Goal: Book appointment/travel/reservation

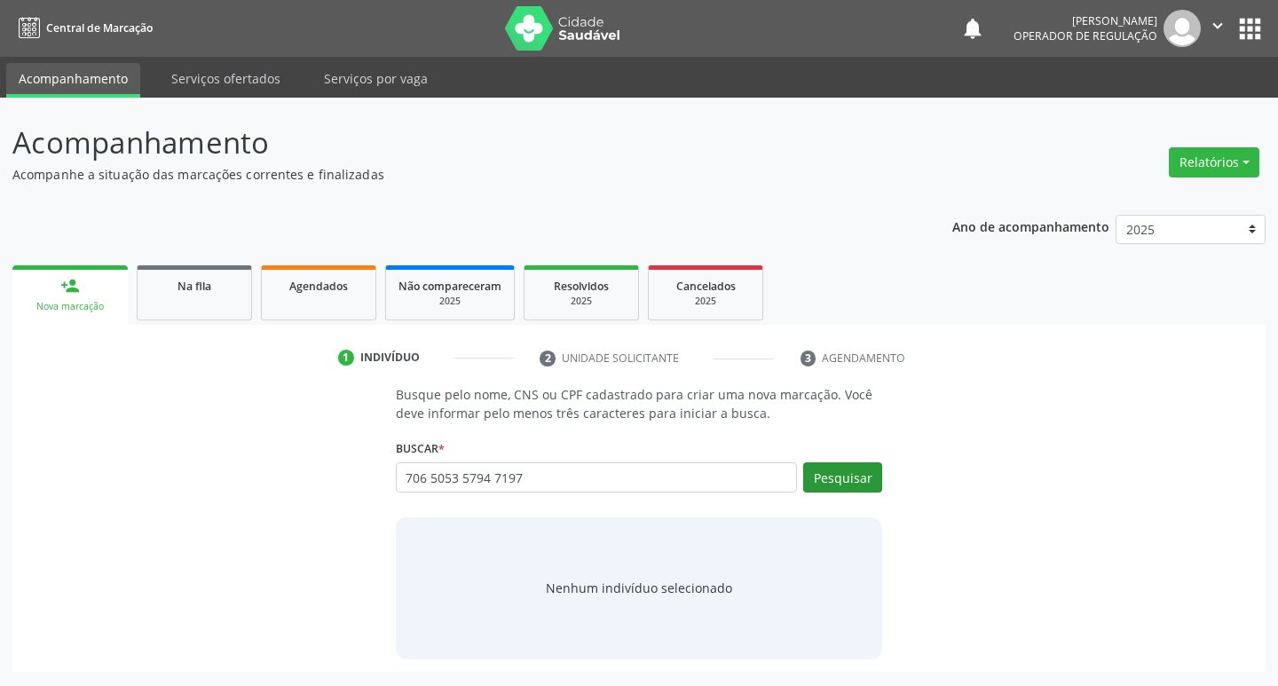
type input "706 5053 5794 7197"
click at [859, 476] on button "Pesquisar" at bounding box center [842, 478] width 79 height 30
click at [709, 465] on input "706 5053 5794 7197" at bounding box center [597, 478] width 402 height 30
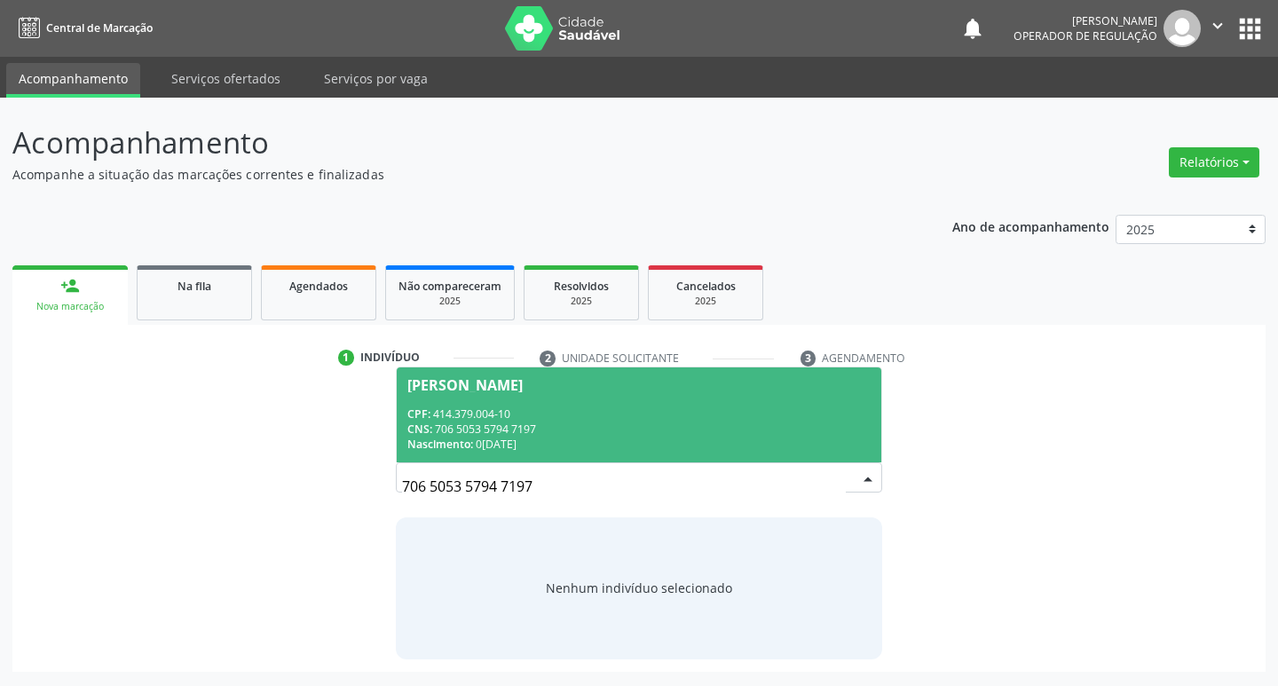
click at [697, 399] on span "[PERSON_NAME] CPF: 414.379.004-10 CNS: 706 5053 5794 7197 Nascimento: [DATE]" at bounding box center [640, 415] width 486 height 95
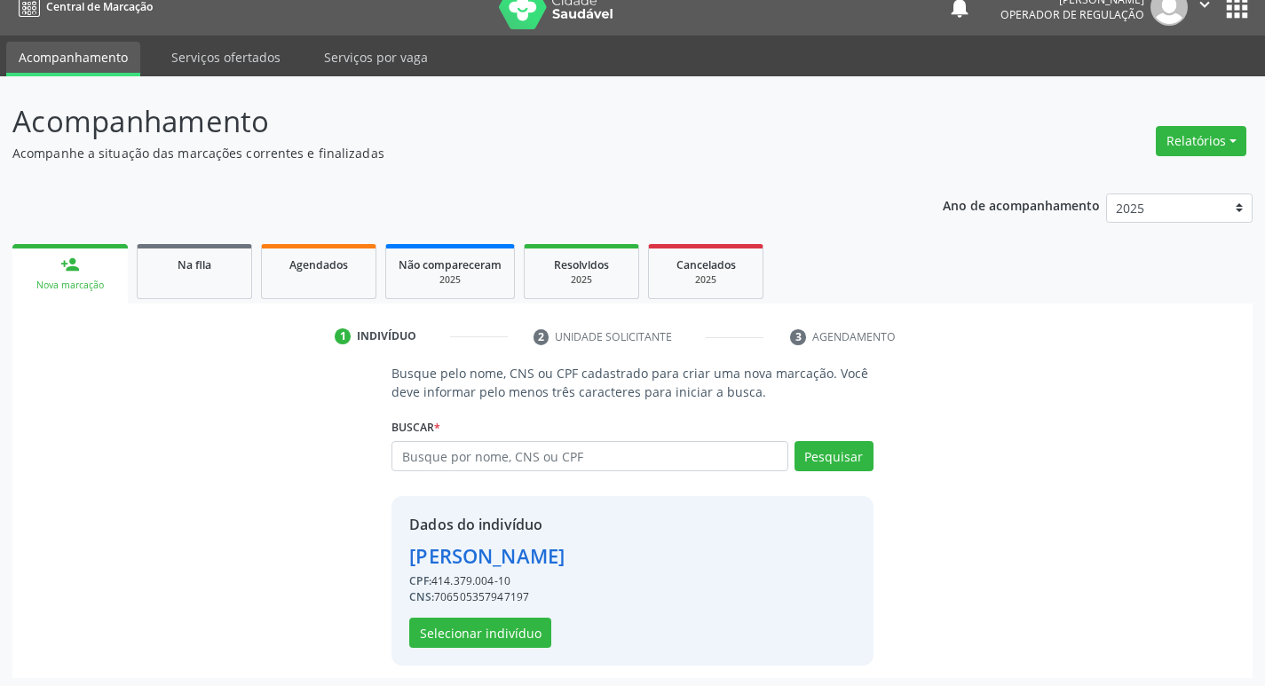
scroll to position [26, 0]
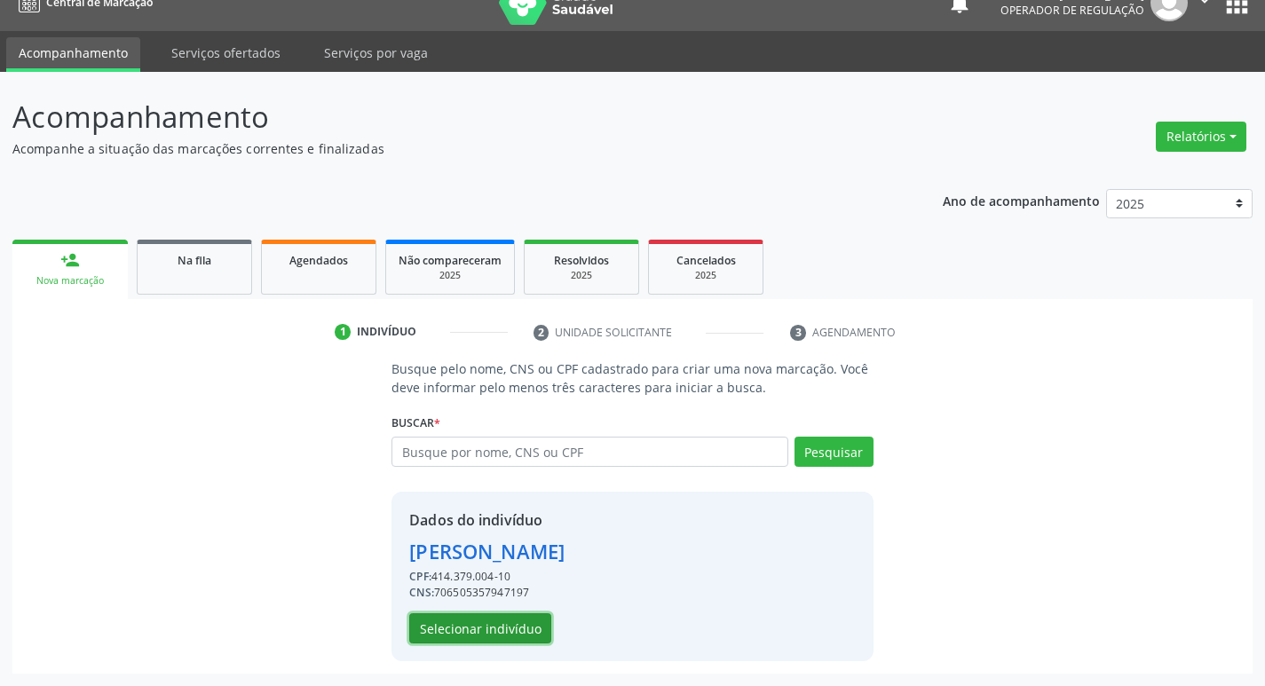
click at [500, 633] on button "Selecionar indivíduo" at bounding box center [480, 628] width 142 height 30
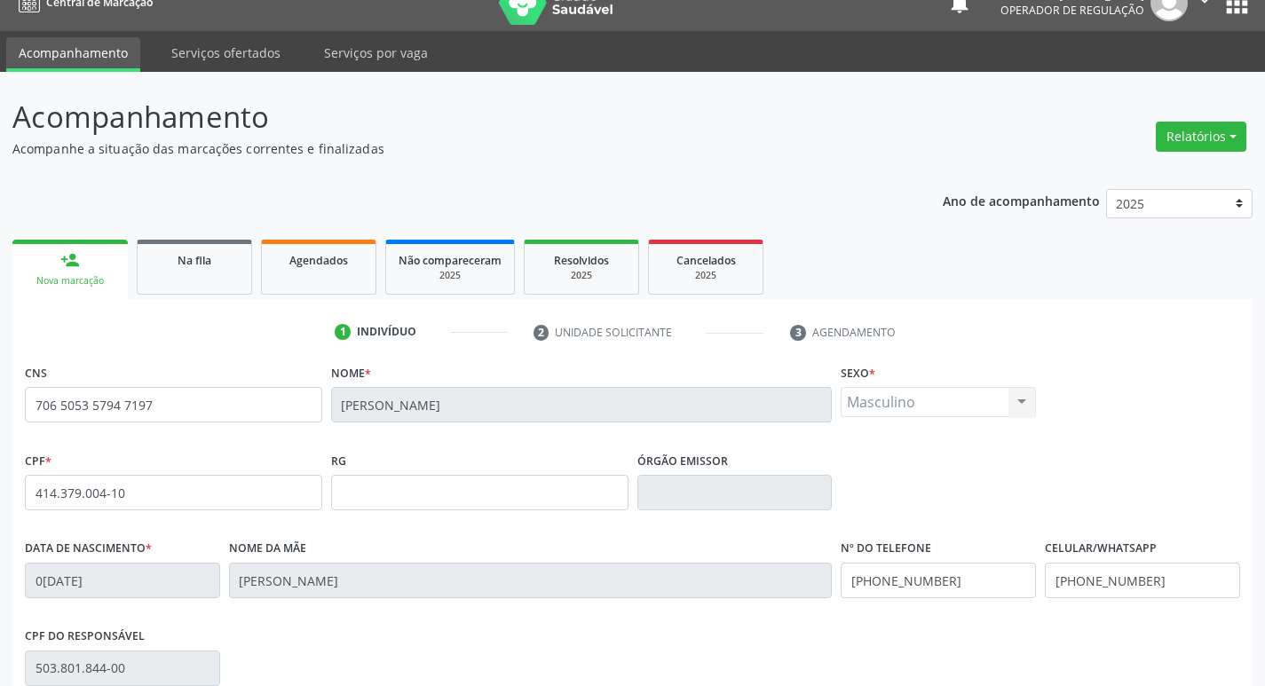
scroll to position [276, 0]
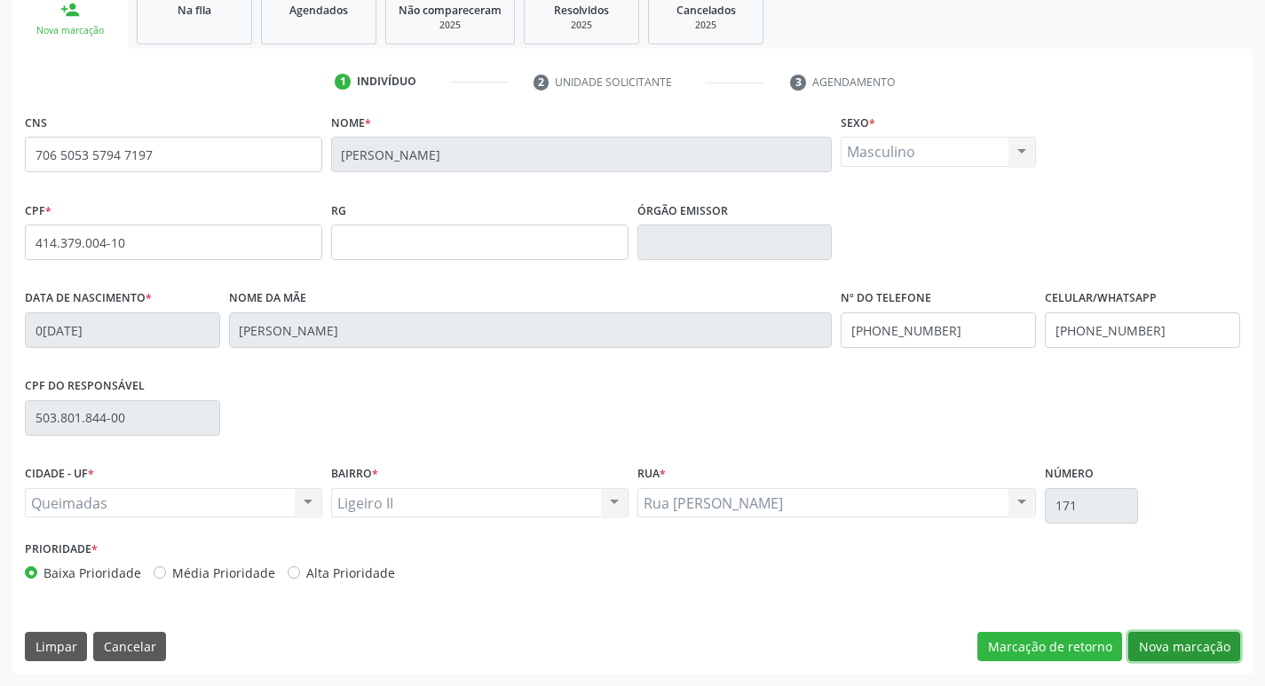
click at [1183, 651] on button "Nova marcação" at bounding box center [1184, 647] width 112 height 30
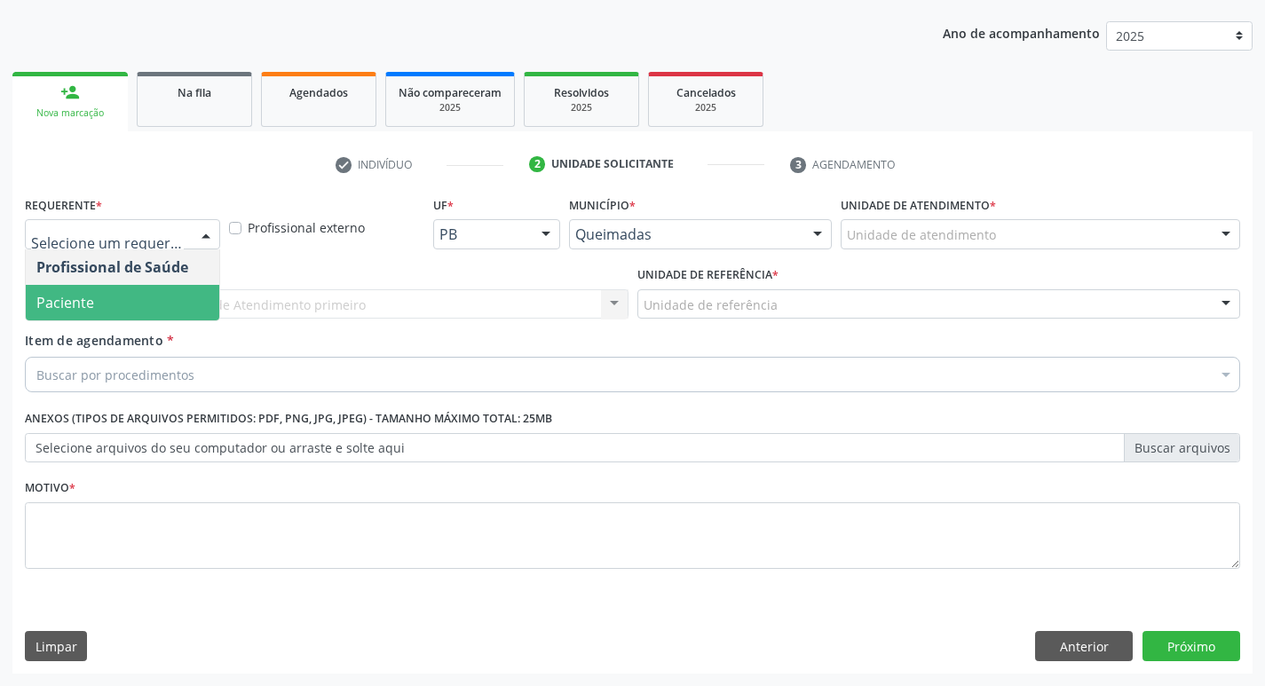
click at [123, 305] on span "Paciente" at bounding box center [123, 303] width 194 height 36
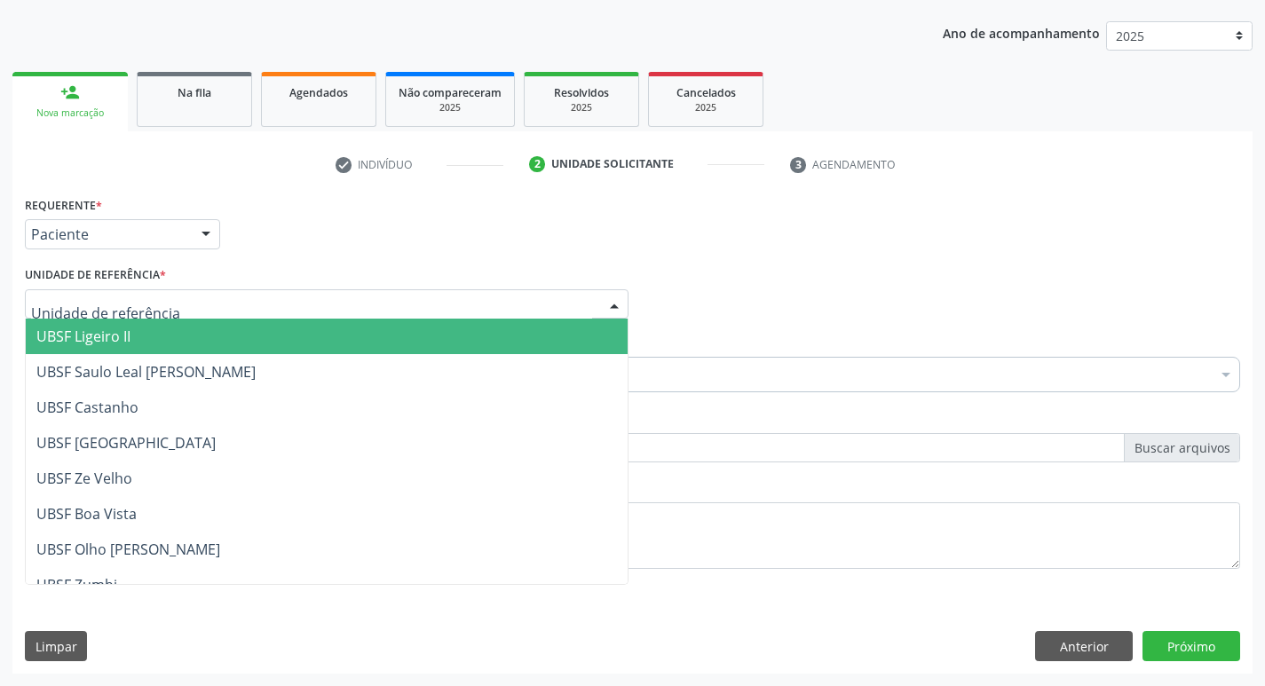
click at [170, 337] on span "UBSF Ligeiro II" at bounding box center [327, 337] width 602 height 36
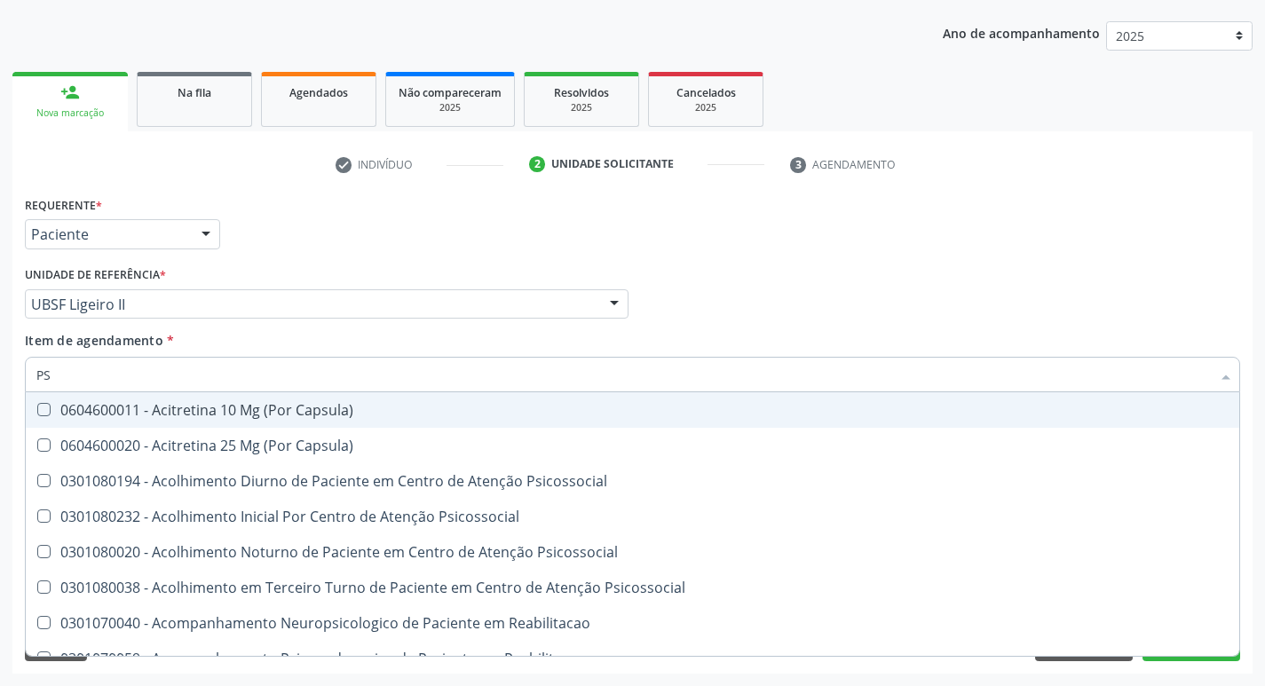
type input "PSA"
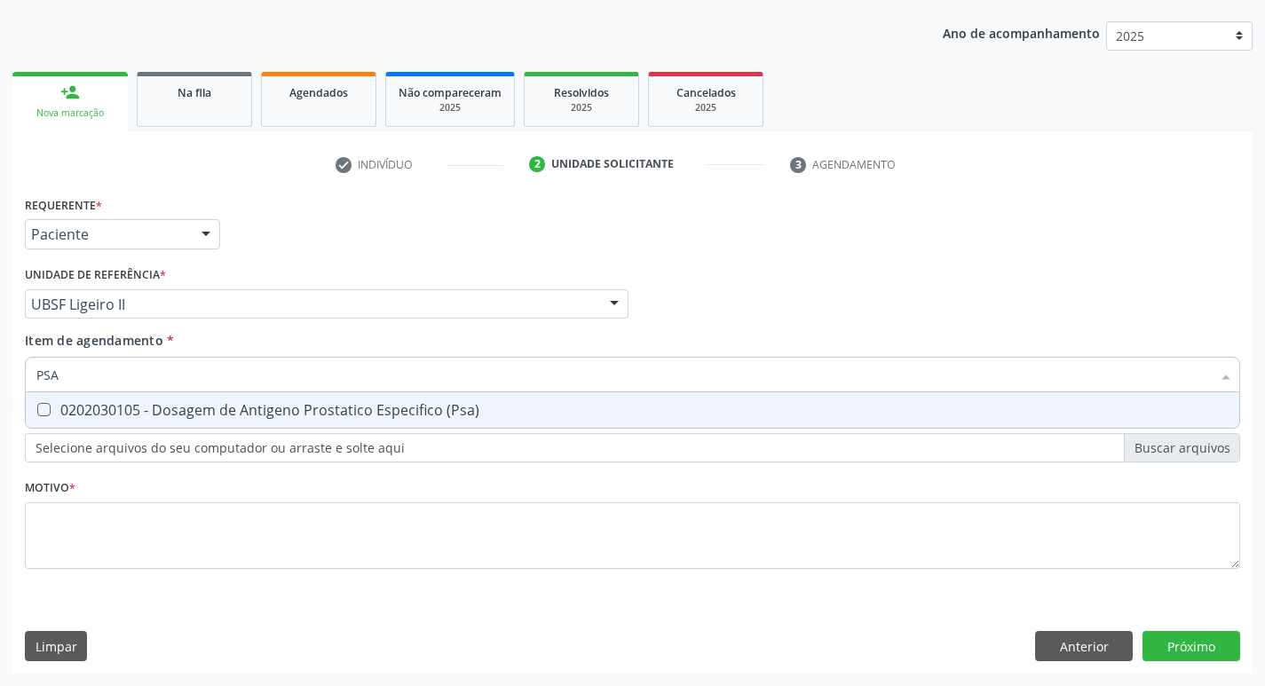
click at [215, 407] on div "0202030105 - Dosagem de Antigeno Prostatico Especifico (Psa)" at bounding box center [632, 410] width 1192 height 14
checkbox \(Psa\) "true"
type input "PS"
checkbox \(Psa\) "false"
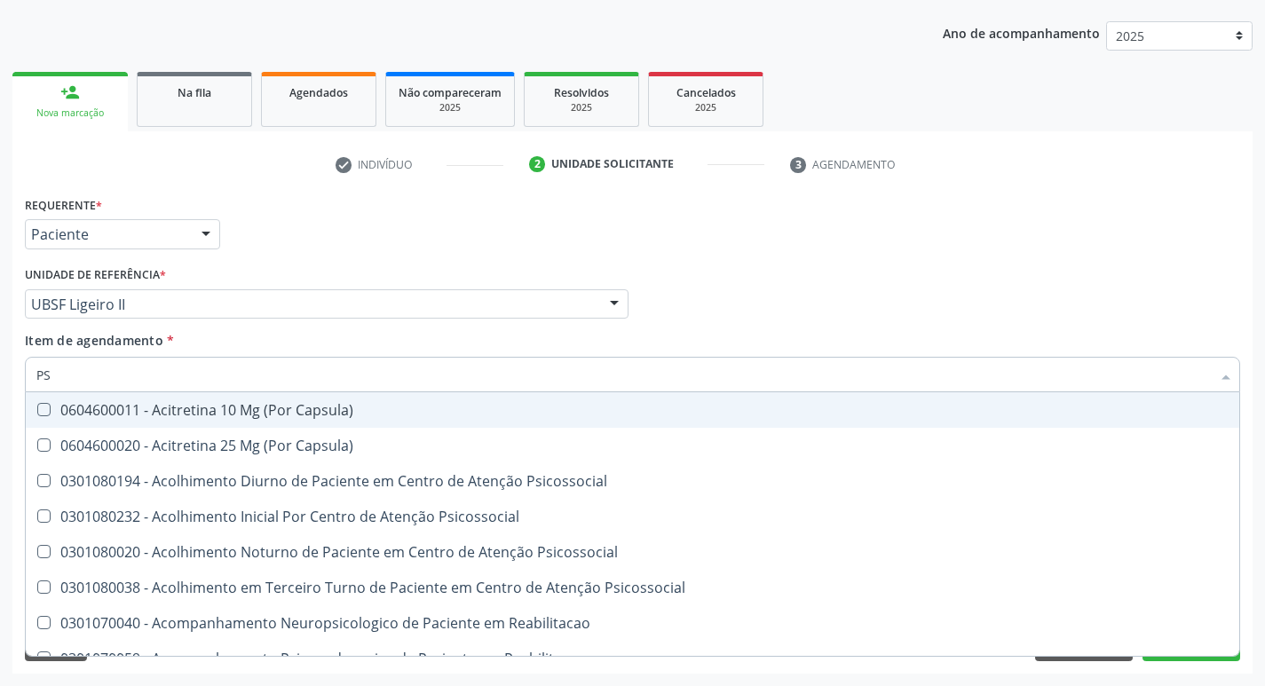
type input "P"
checkbox \(Psa\) "false"
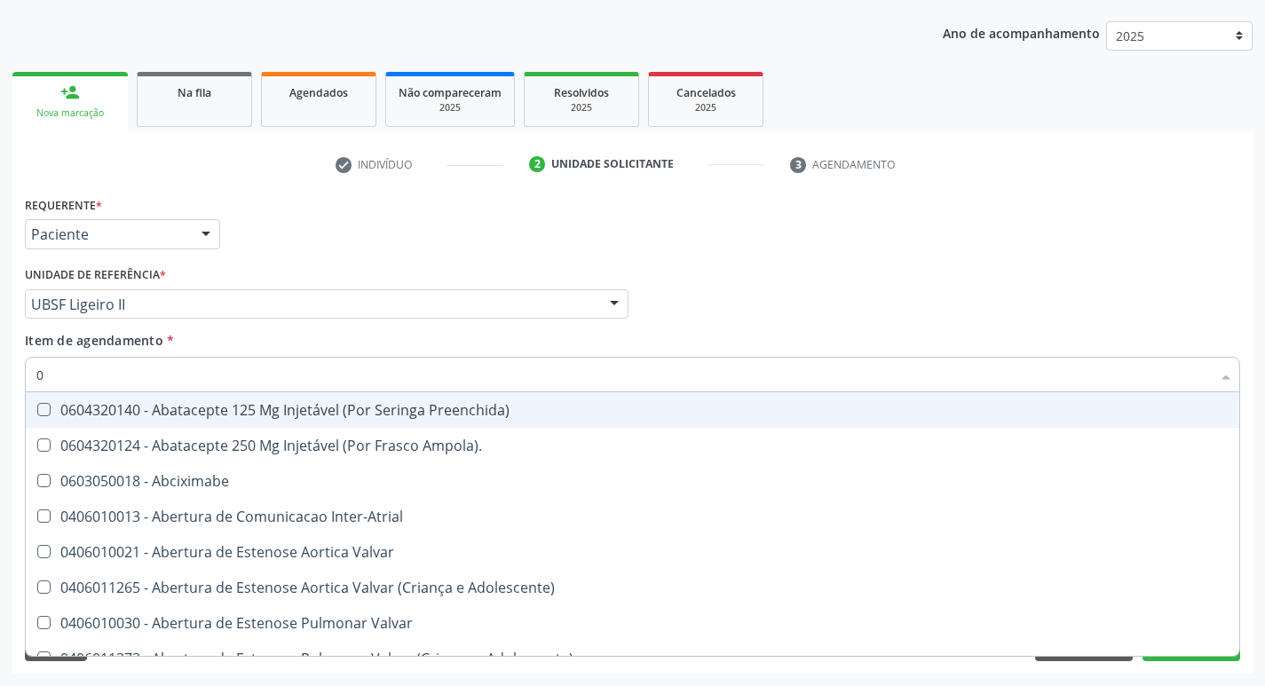
type input "02"
checkbox Gastro-Esofagico "true"
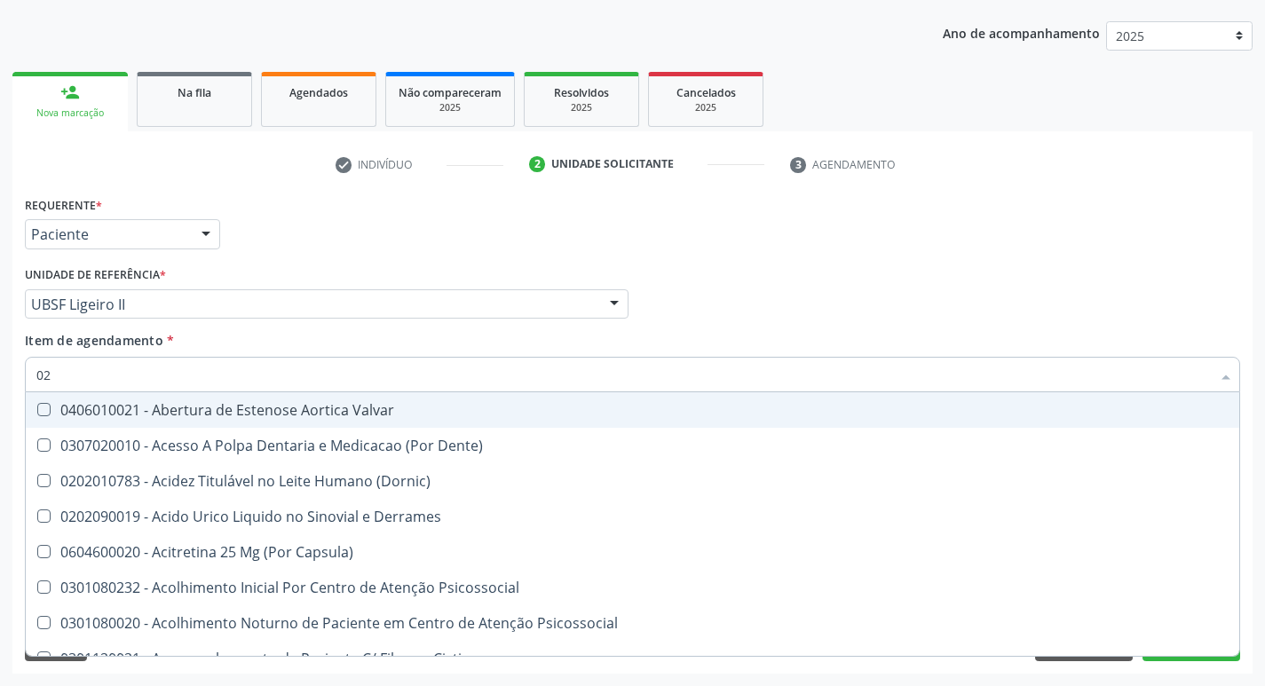
type input "020"
checkbox Direito "true"
checkbox \(Psa\) "false"
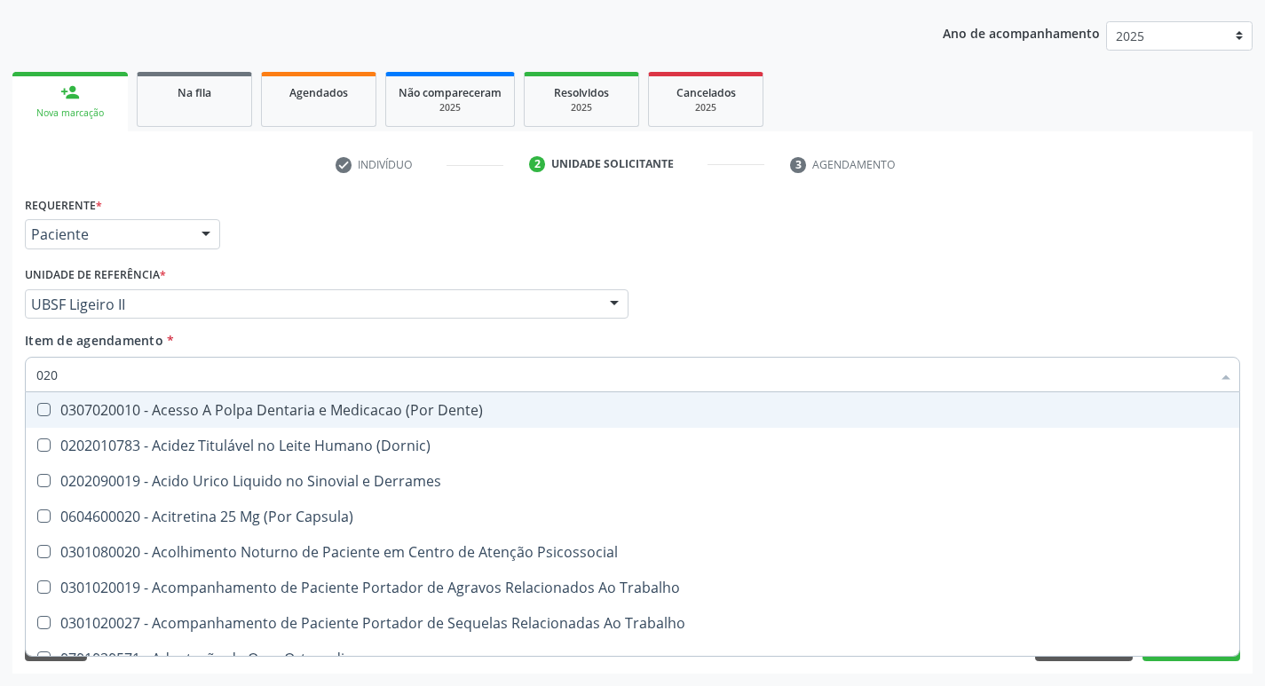
type input "0202"
checkbox X "true"
checkbox \(Psa\) "false"
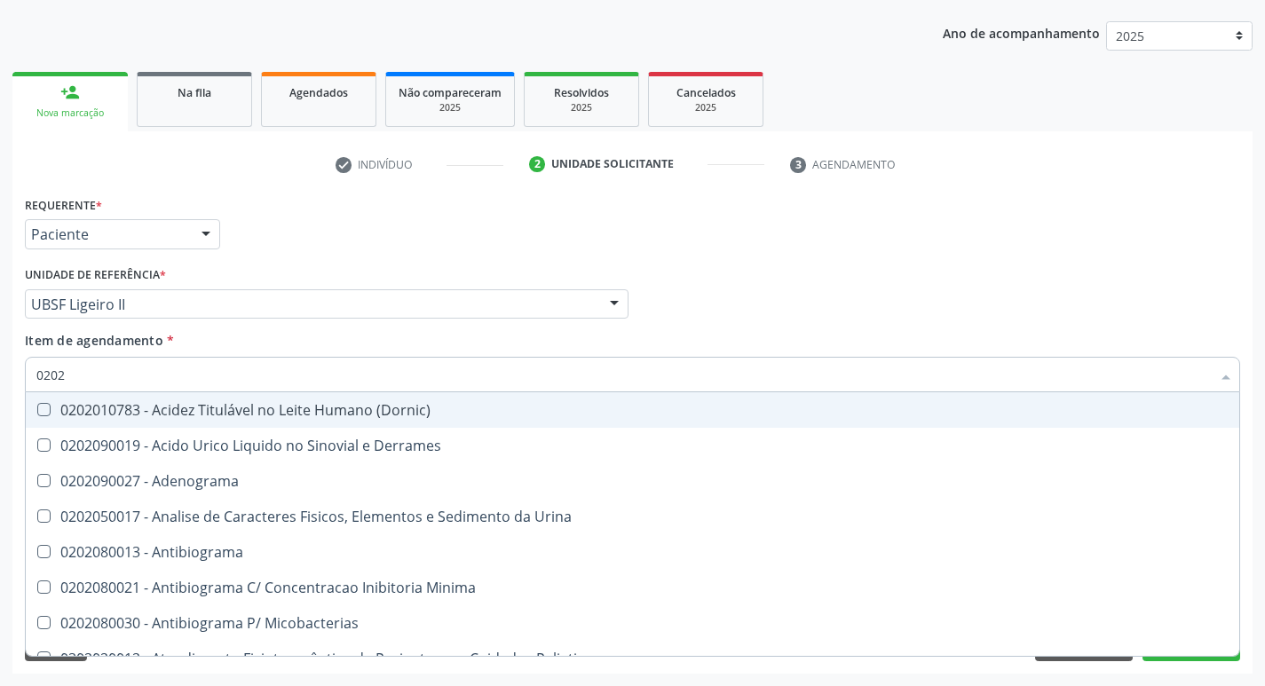
type input "02020"
checkbox \(Psa\) "true"
checkbox Cloreto "false"
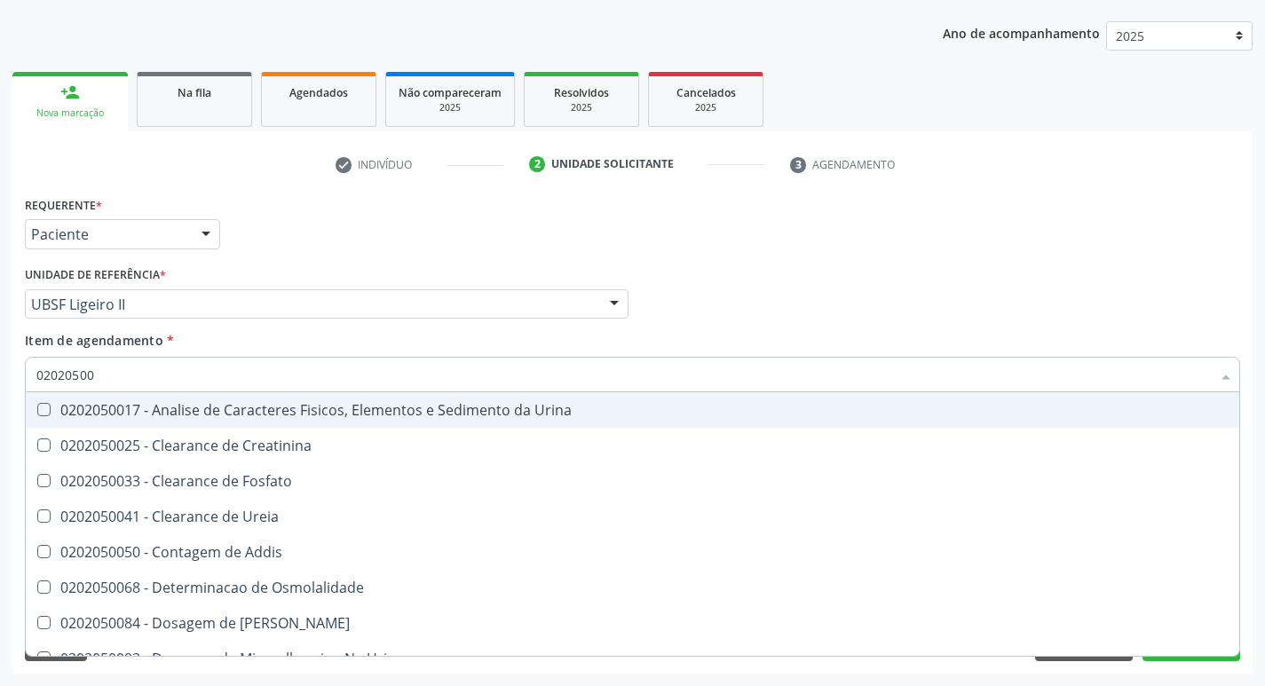
type input "020205001"
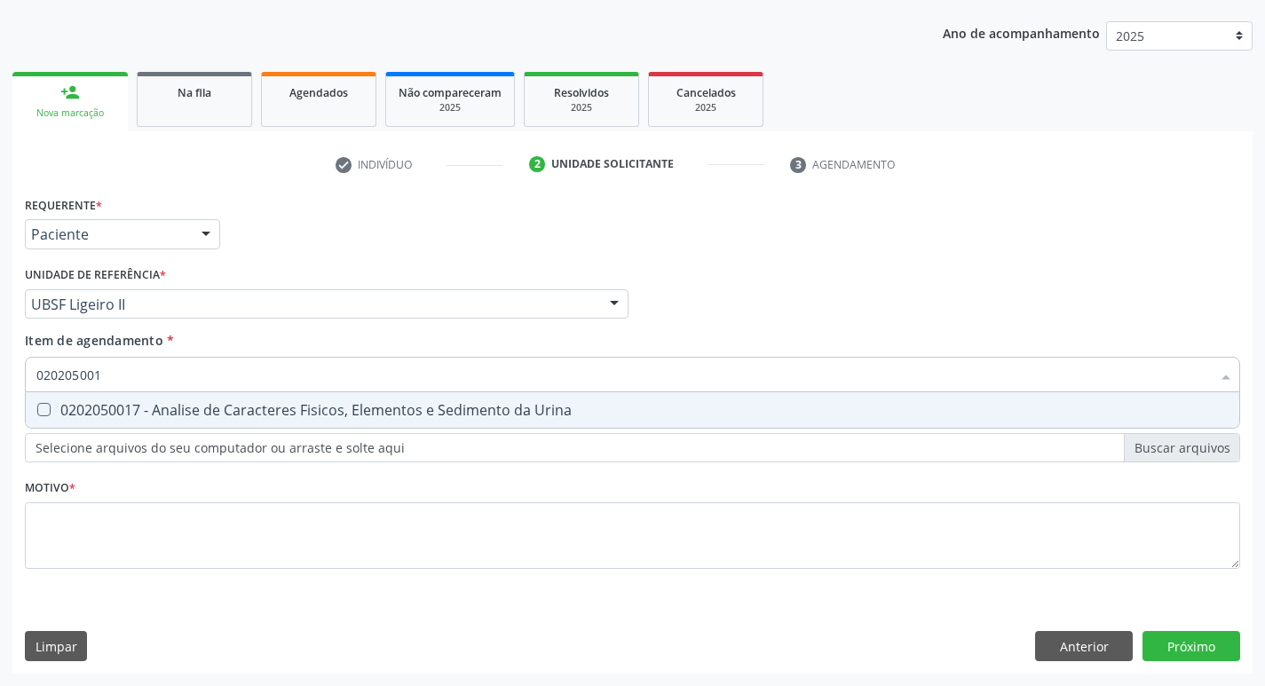
click at [215, 407] on div "0202050017 - Analise de Caracteres Fisicos, Elementos e Sedimento da Urina" at bounding box center [632, 410] width 1192 height 14
checkbox Urina "true"
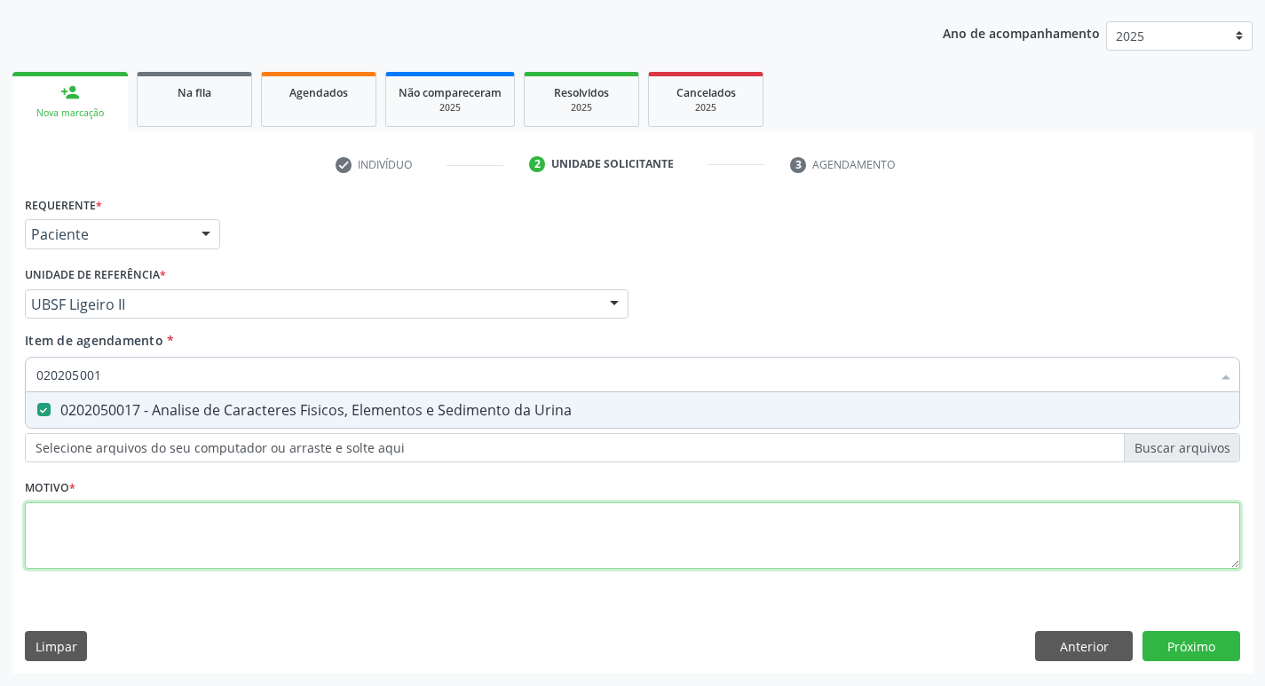
click at [232, 514] on div "Requerente * Paciente Profissional de Saúde Paciente Nenhum resultado encontrad…" at bounding box center [632, 393] width 1215 height 402
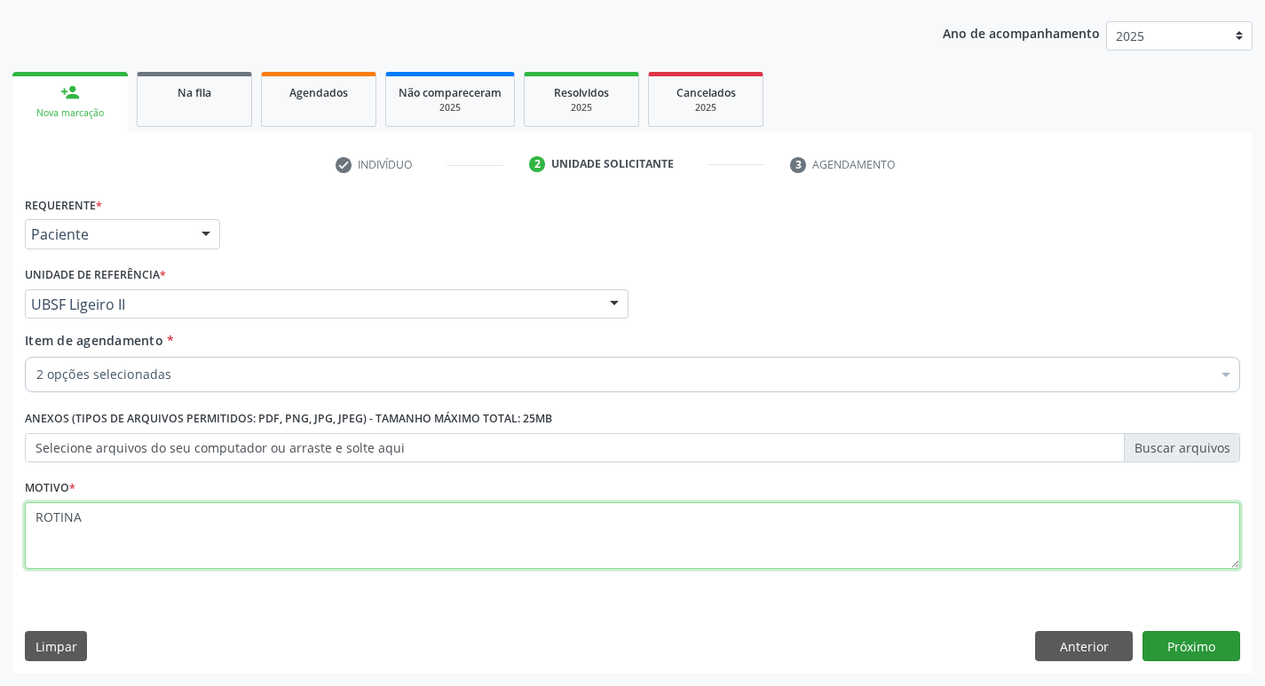
type textarea "ROTINA"
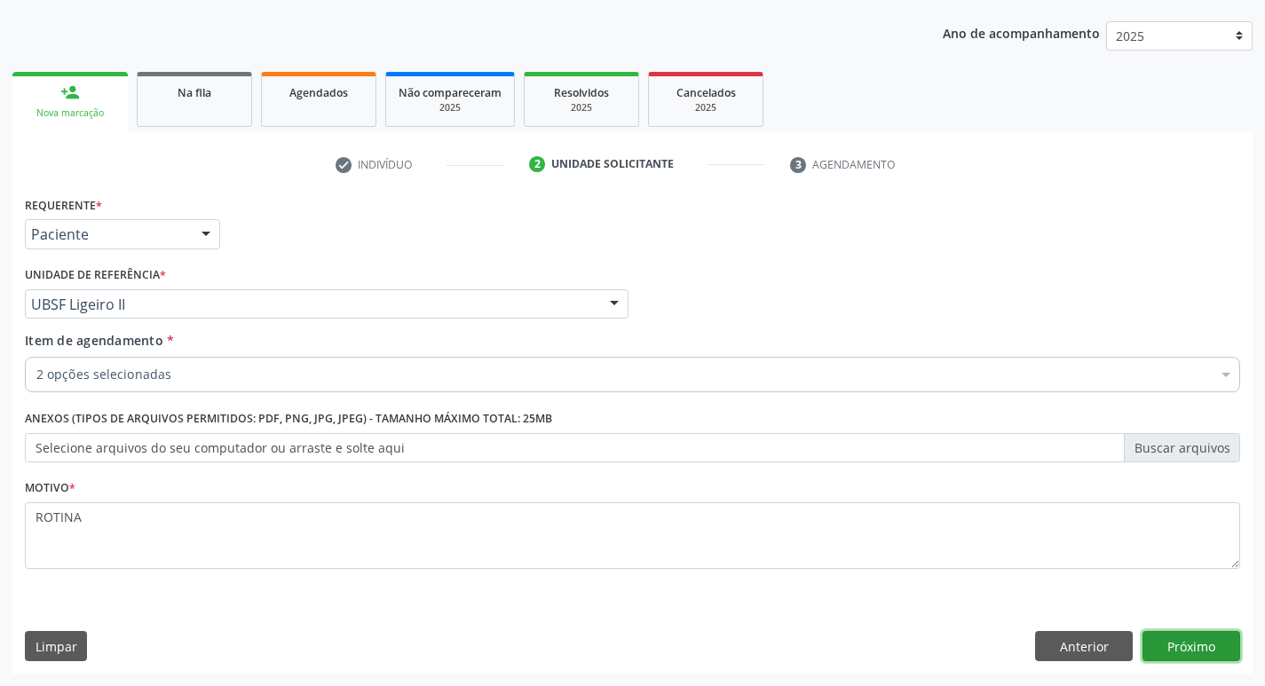
click at [1223, 658] on button "Próximo" at bounding box center [1192, 646] width 98 height 30
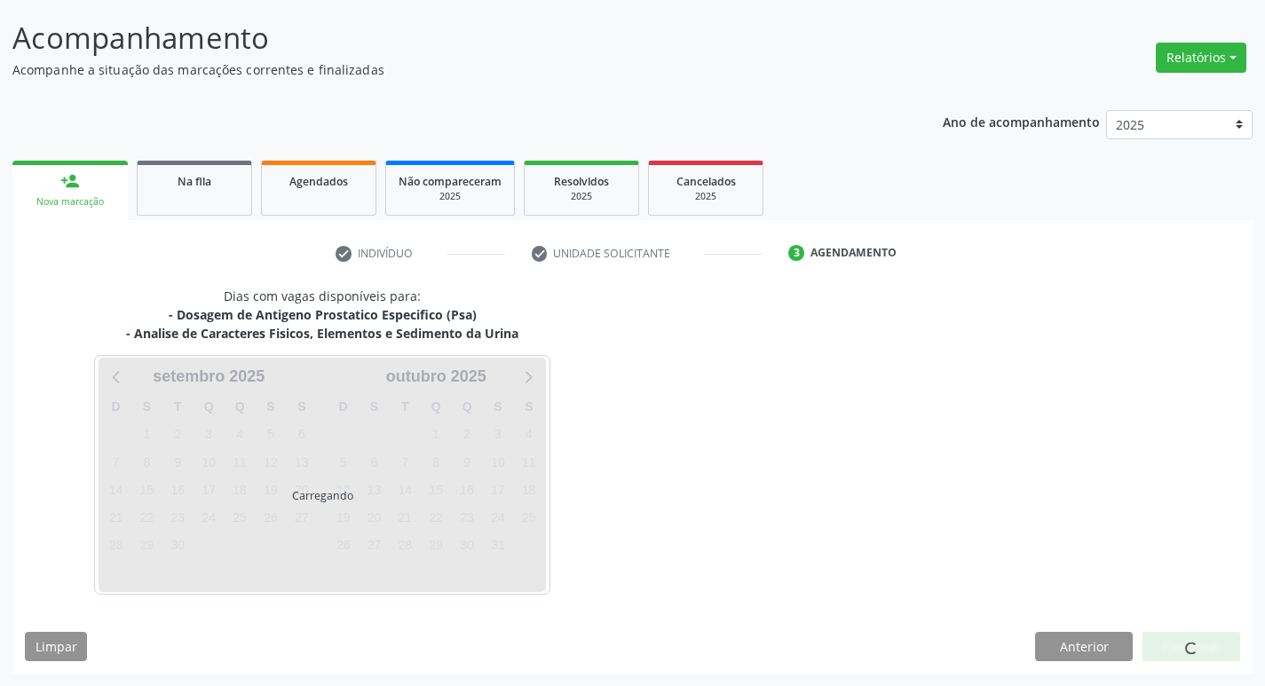
scroll to position [105, 0]
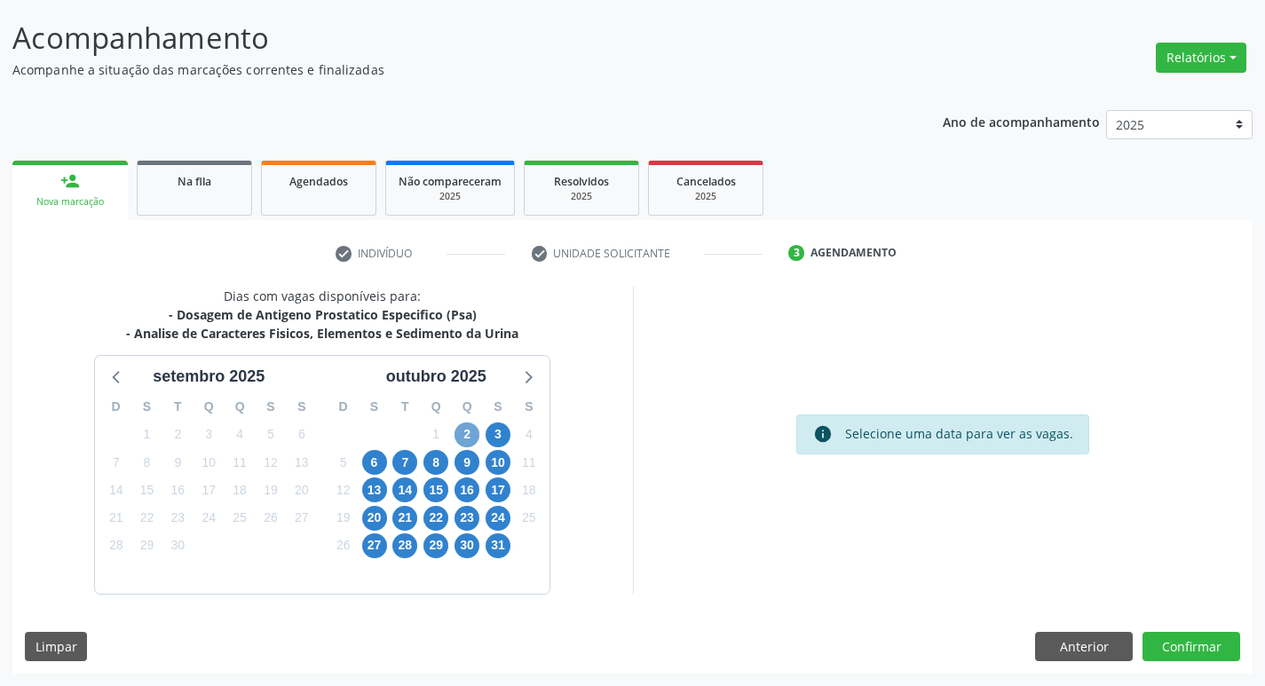
click at [461, 428] on span "2" at bounding box center [467, 435] width 25 height 25
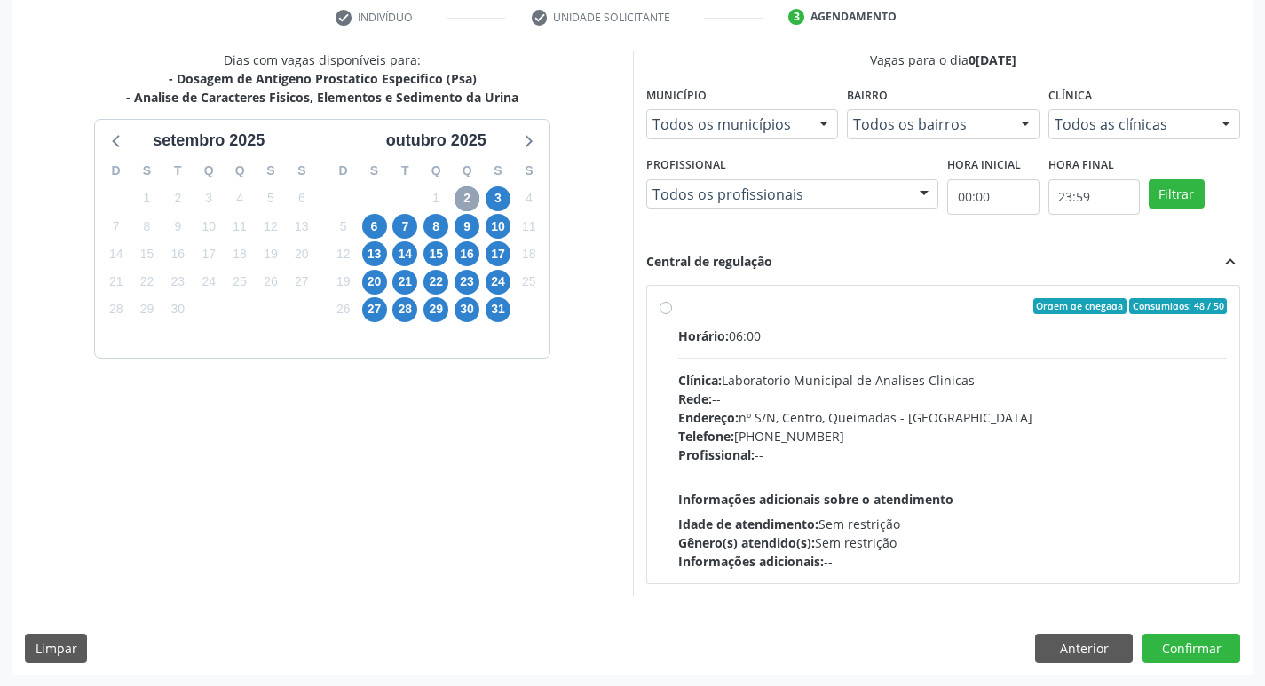
scroll to position [343, 0]
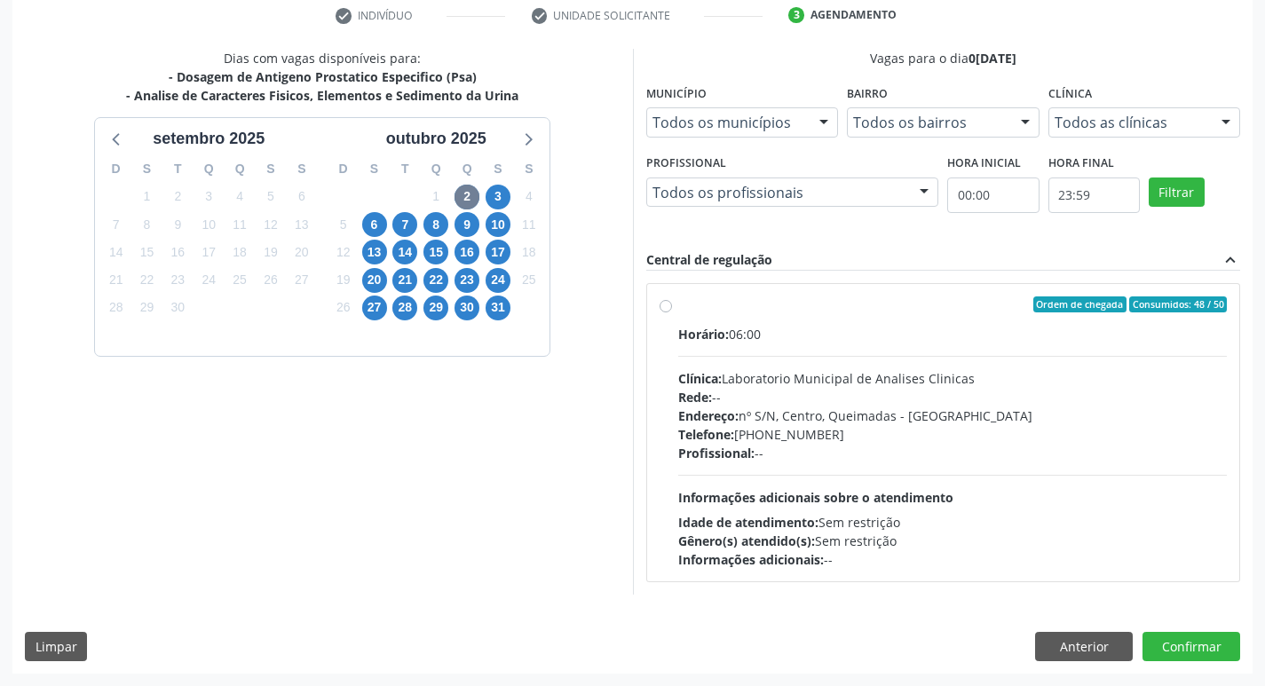
click at [1006, 456] on div "Profissional: --" at bounding box center [953, 453] width 550 height 19
click at [672, 313] on input "Ordem de chegada Consumidos: 48 / 50 Horário: 06:00 Clínica: Laboratorio Munici…" at bounding box center [666, 305] width 12 height 16
radio input "true"
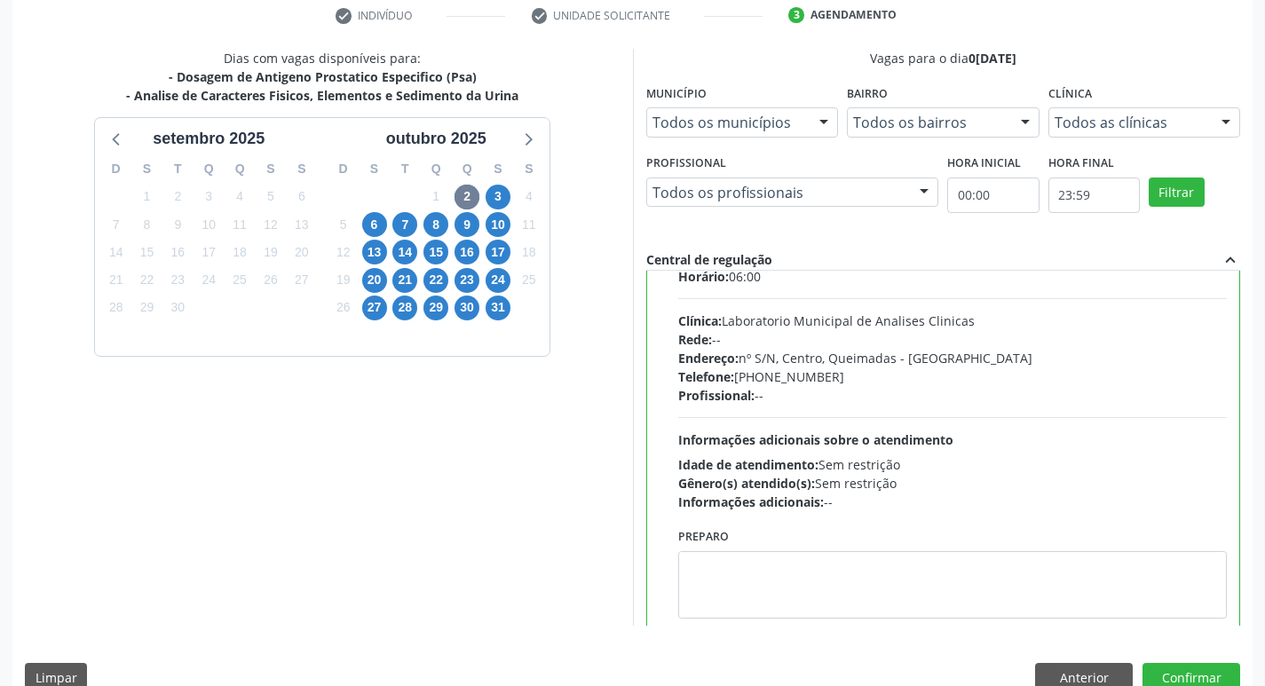
scroll to position [88, 0]
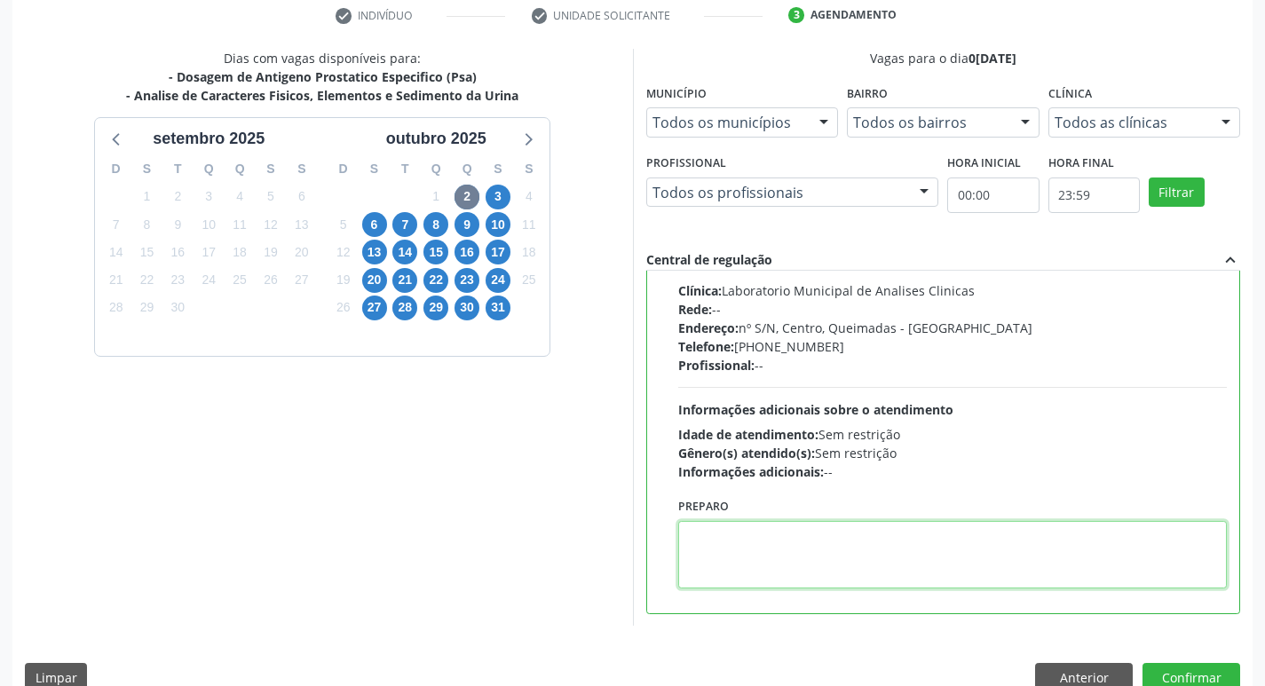
click at [938, 570] on textarea at bounding box center [953, 554] width 550 height 67
type textarea "IR EM [GEOGRAPHIC_DATA]"
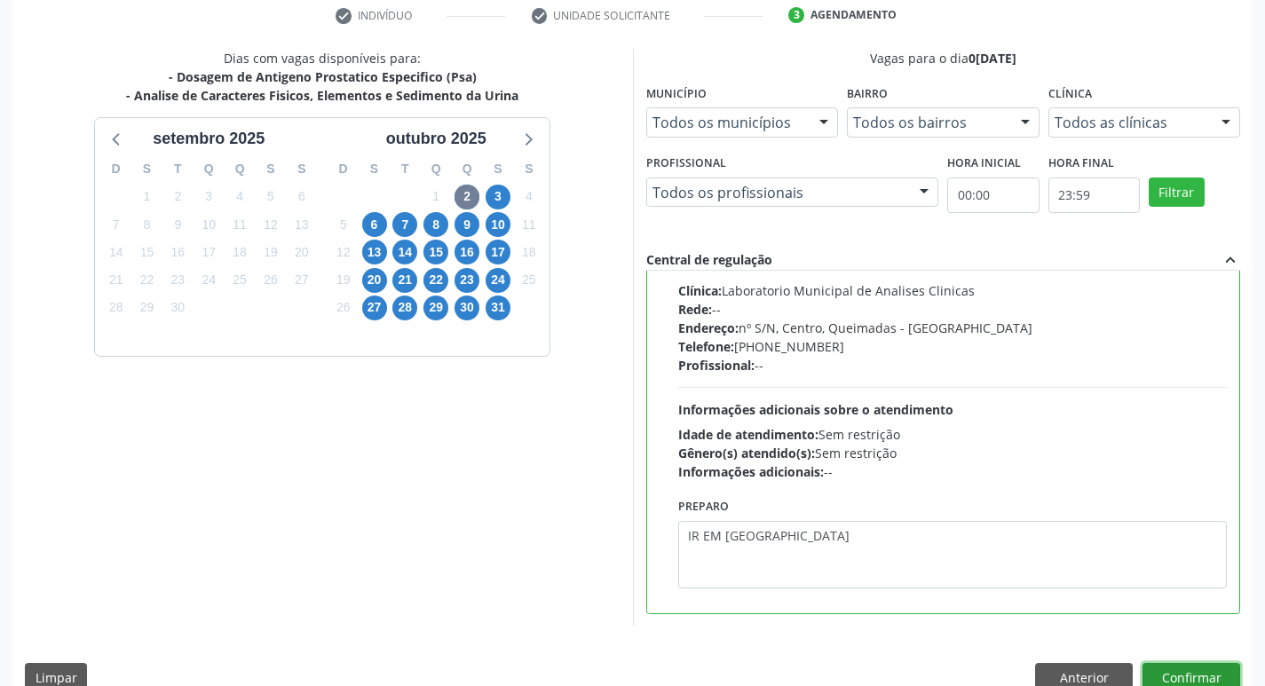
click at [1181, 669] on button "Confirmar" at bounding box center [1192, 678] width 98 height 30
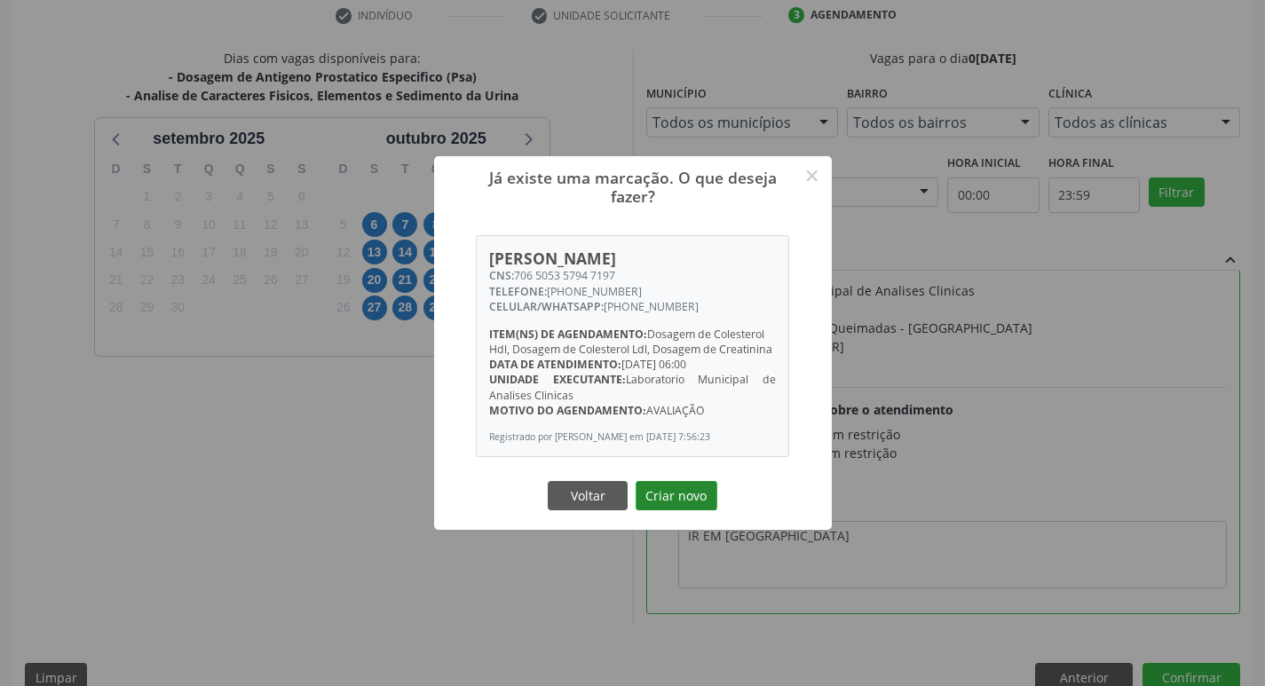
click at [684, 504] on button "Criar novo" at bounding box center [677, 496] width 82 height 30
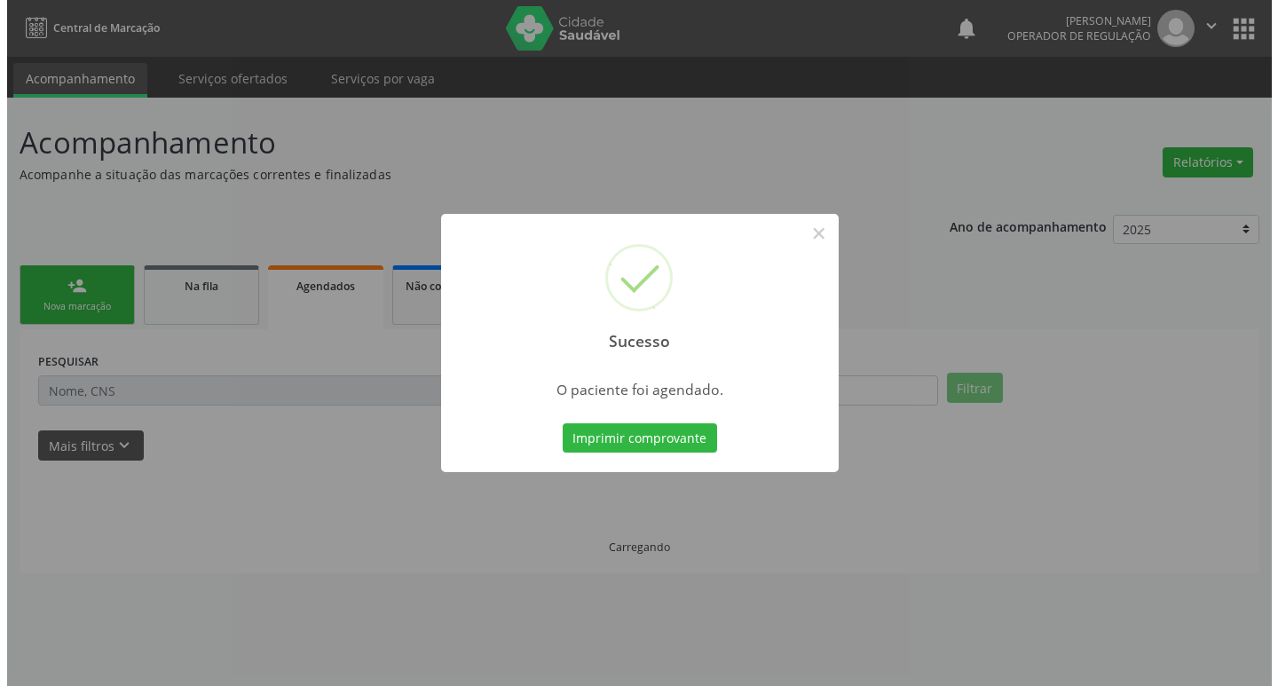
scroll to position [0, 0]
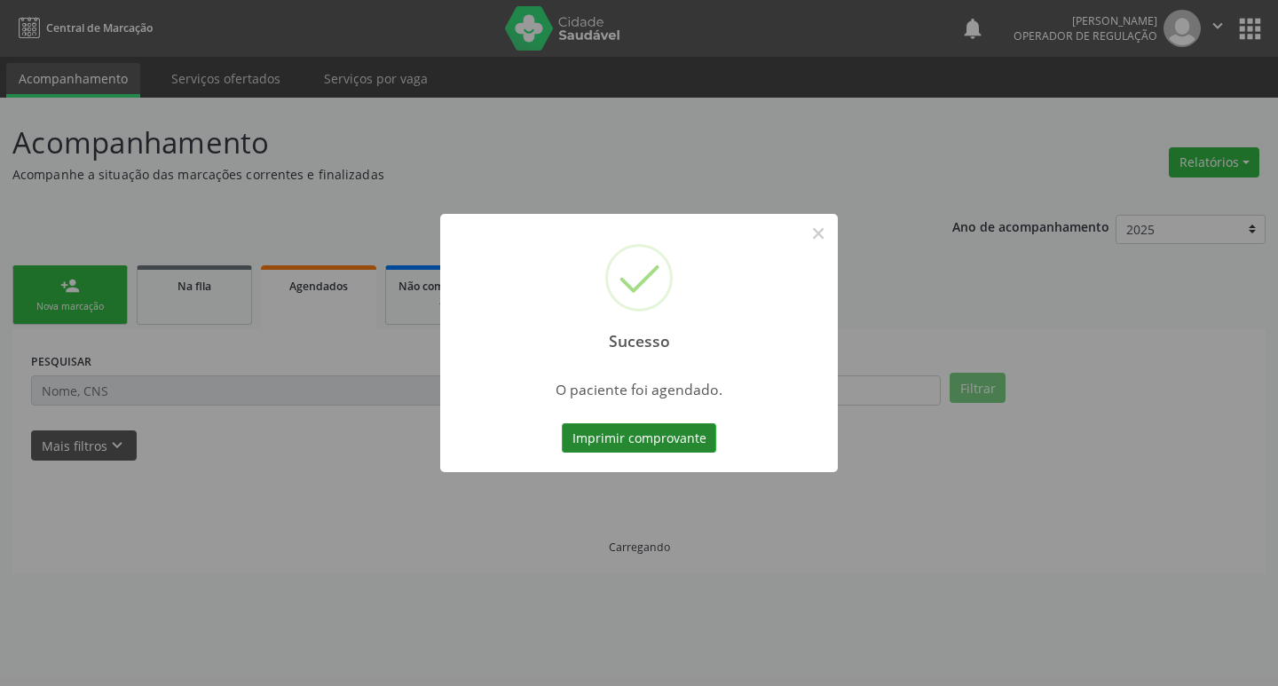
click at [635, 428] on button "Imprimir comprovante" at bounding box center [639, 438] width 154 height 30
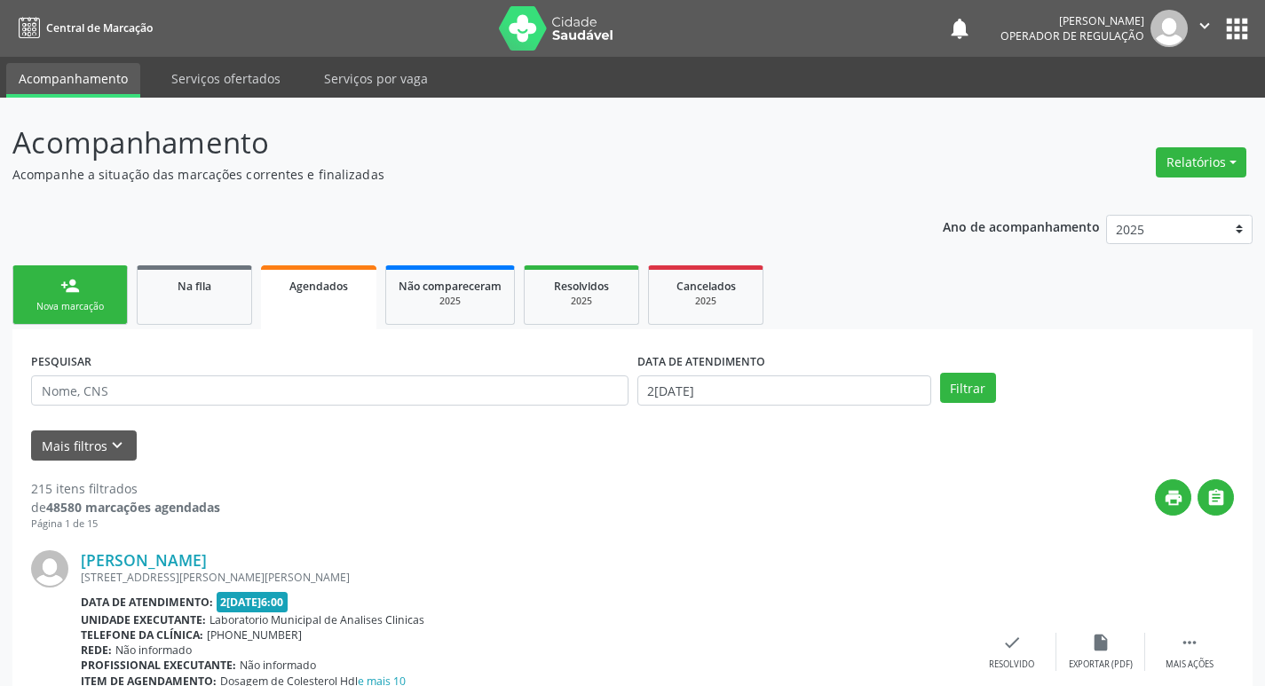
click at [92, 281] on link "person_add Nova marcação" at bounding box center [69, 294] width 115 height 59
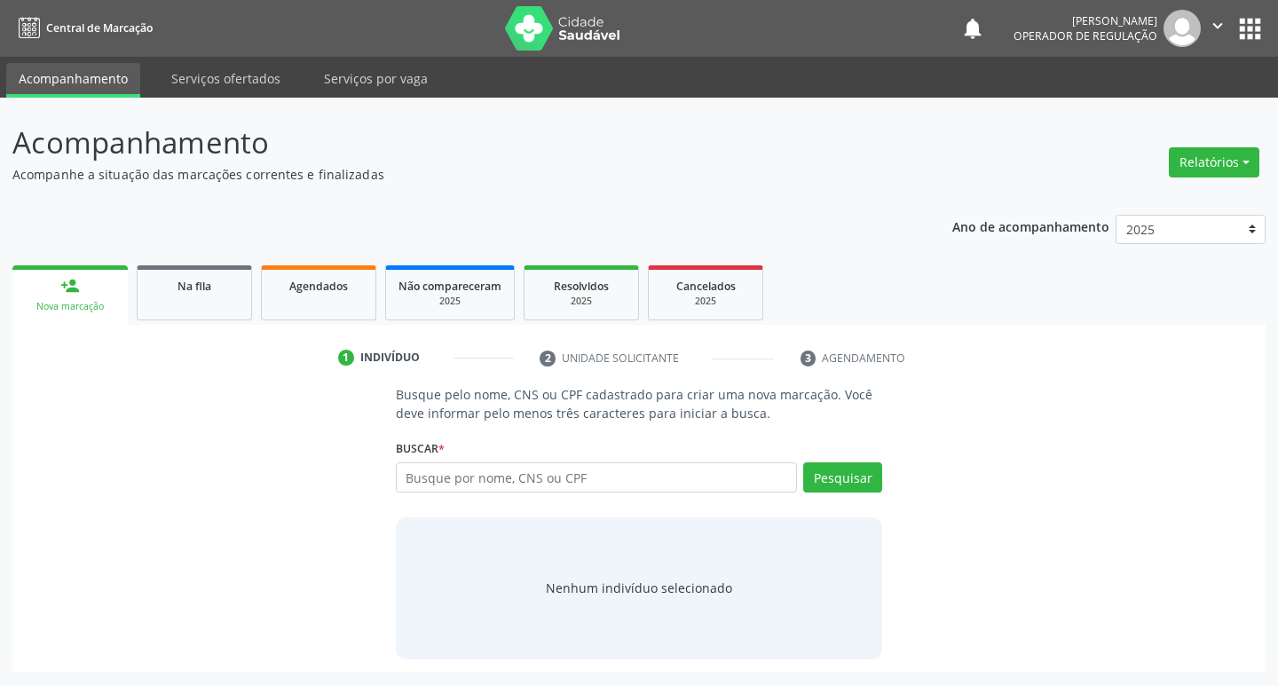
click at [1263, 15] on button "apps" at bounding box center [1250, 28] width 31 height 31
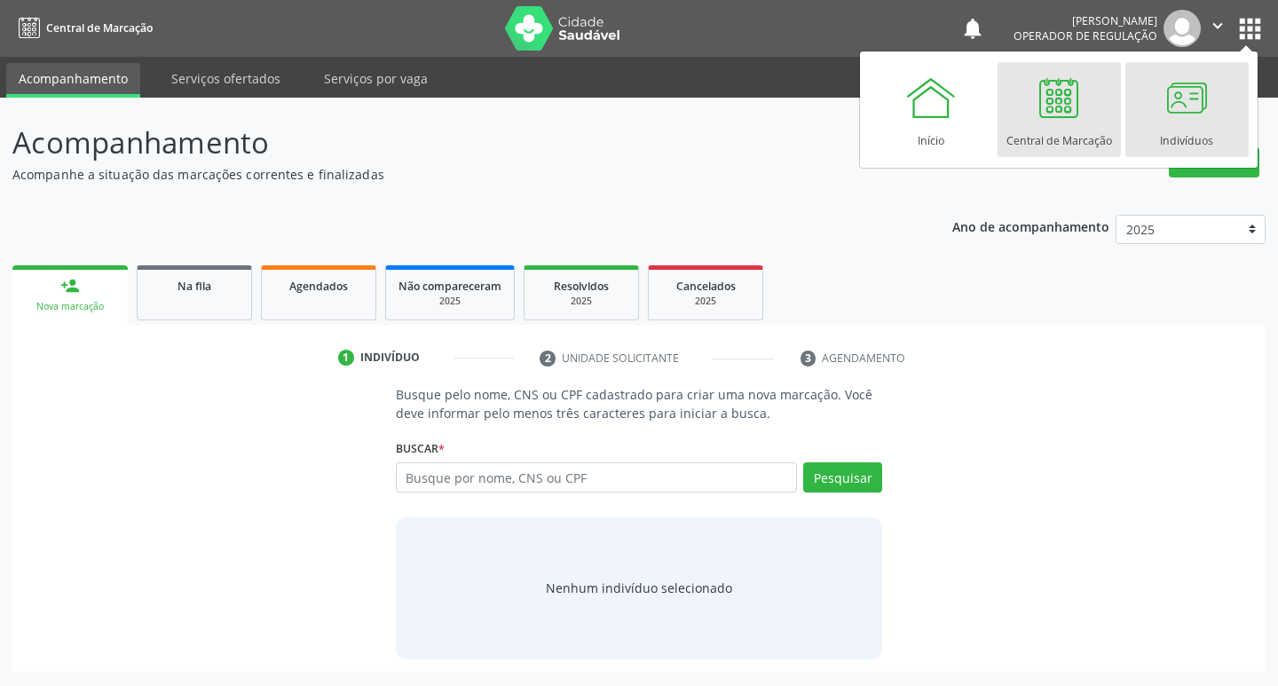
click at [1184, 108] on div at bounding box center [1186, 97] width 53 height 53
